Goal: Task Accomplishment & Management: Manage account settings

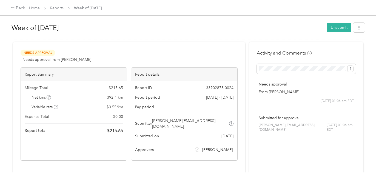
drag, startPoint x: 212, startPoint y: 18, endPoint x: 210, endPoint y: 20, distance: 3.0
click at [210, 20] on div "Week of [DATE] Unsubmit Needs Approval Needs approval from [PERSON_NAME] View a…" at bounding box center [188, 86] width 377 height 173
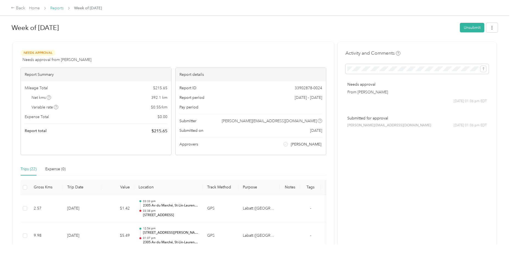
click at [60, 7] on link "Reports" at bounding box center [56, 8] width 13 height 5
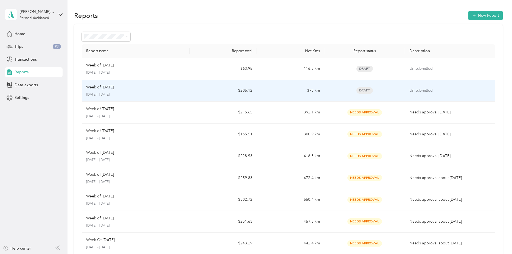
click at [125, 82] on td "Week of [DATE] [DATE] - [DATE]" at bounding box center [136, 91] width 108 height 22
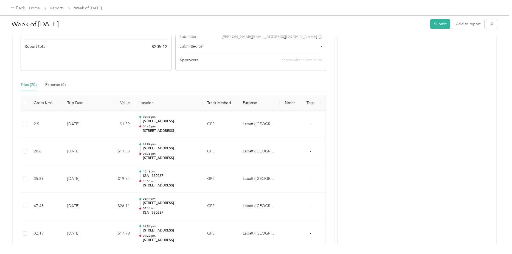
scroll to position [82, 0]
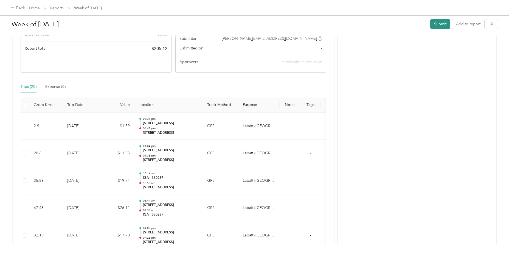
click at [379, 27] on button "Submit" at bounding box center [440, 24] width 20 height 10
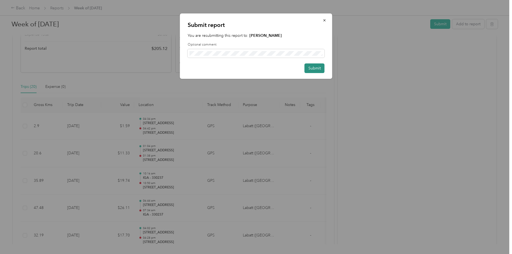
click at [322, 69] on button "Submit" at bounding box center [314, 68] width 20 height 10
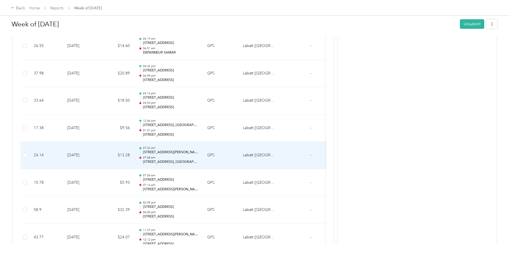
scroll to position [357, 0]
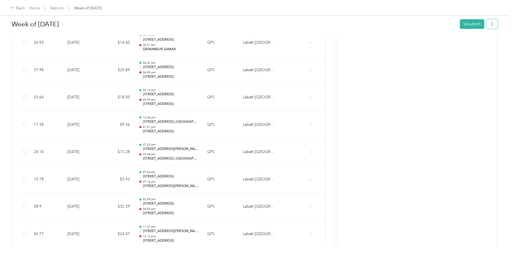
click at [379, 24] on icon "button" at bounding box center [492, 24] width 4 height 4
click at [379, 46] on span "Download" at bounding box center [475, 44] width 18 height 6
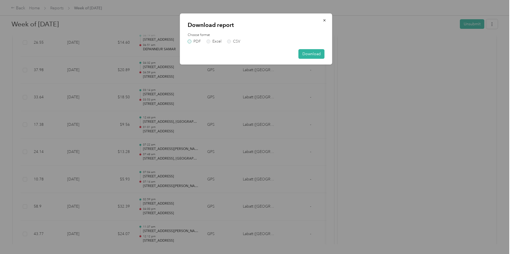
click at [188, 40] on label "PDF" at bounding box center [194, 41] width 13 height 4
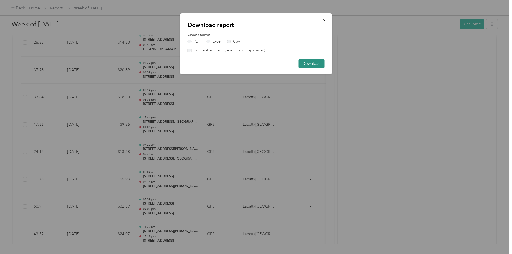
click at [306, 64] on button "Download" at bounding box center [311, 64] width 26 height 10
